Goal: Transaction & Acquisition: Purchase product/service

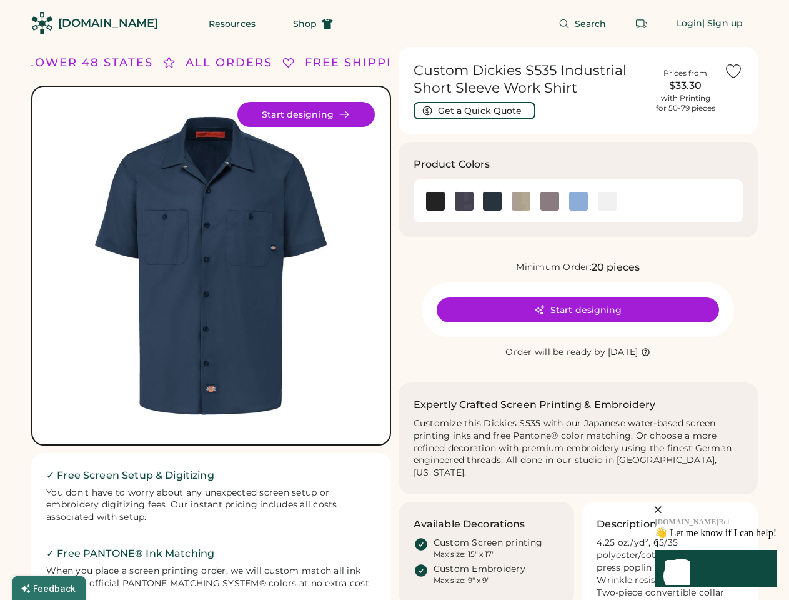
click at [394, 300] on div "FREE SHIPPING LOWER 48 STATES ALL ORDERS FREE SHIPPING LOWER 48 STATES ALL ORDE…" at bounding box center [394, 398] width 727 height 702
click at [394, 323] on div "FREE SHIPPING LOWER 48 STATES ALL ORDERS FREE SHIPPING LOWER 48 STATES ALL ORDE…" at bounding box center [394, 398] width 727 height 702
click at [211, 323] on img at bounding box center [210, 265] width 327 height 327
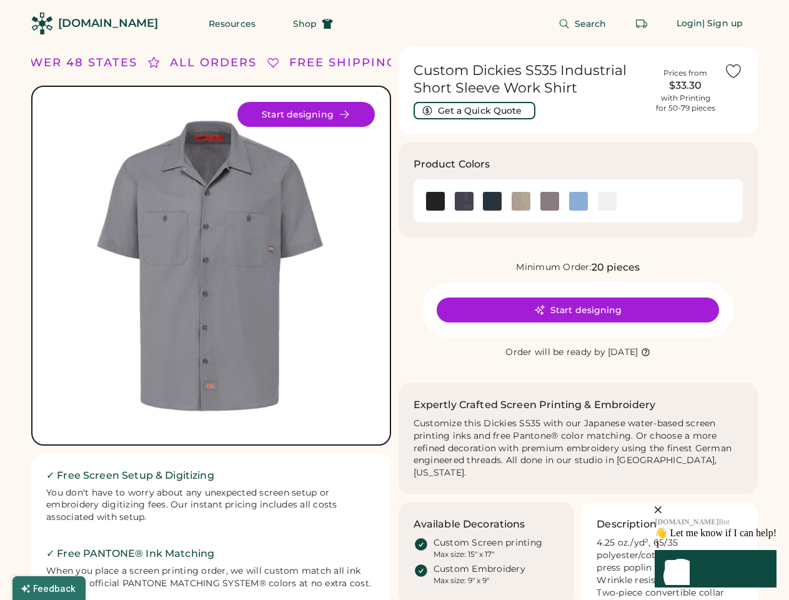
click at [211, 62] on div "ALL ORDERS" at bounding box center [213, 62] width 87 height 17
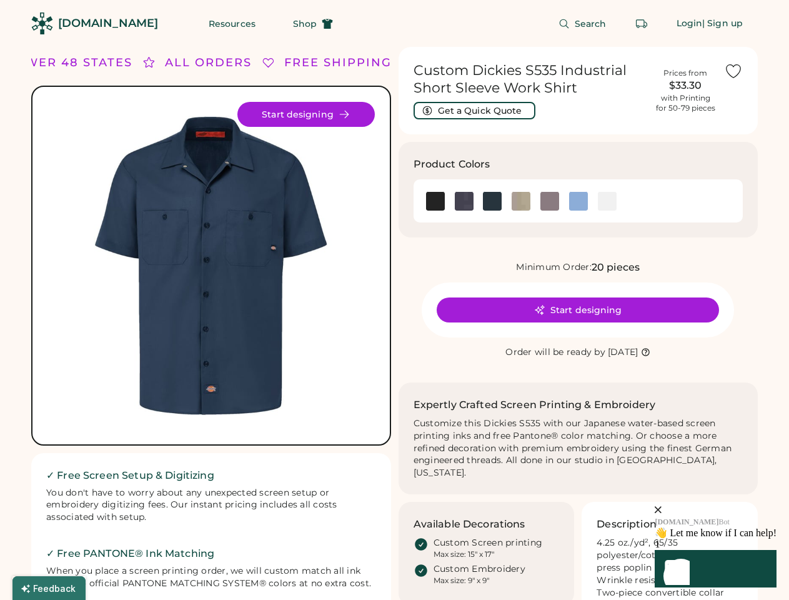
click at [394, 62] on div "FREE SHIPPING LOWER 48 STATES ALL ORDERS FREE SHIPPING LOWER 48 STATES ALL ORDE…" at bounding box center [394, 398] width 727 height 702
click at [90, 62] on div "LOWER 48 STATES" at bounding box center [55, 62] width 126 height 17
click at [169, 62] on div "ALL ORDERS" at bounding box center [187, 62] width 87 height 17
